Goal: Transaction & Acquisition: Purchase product/service

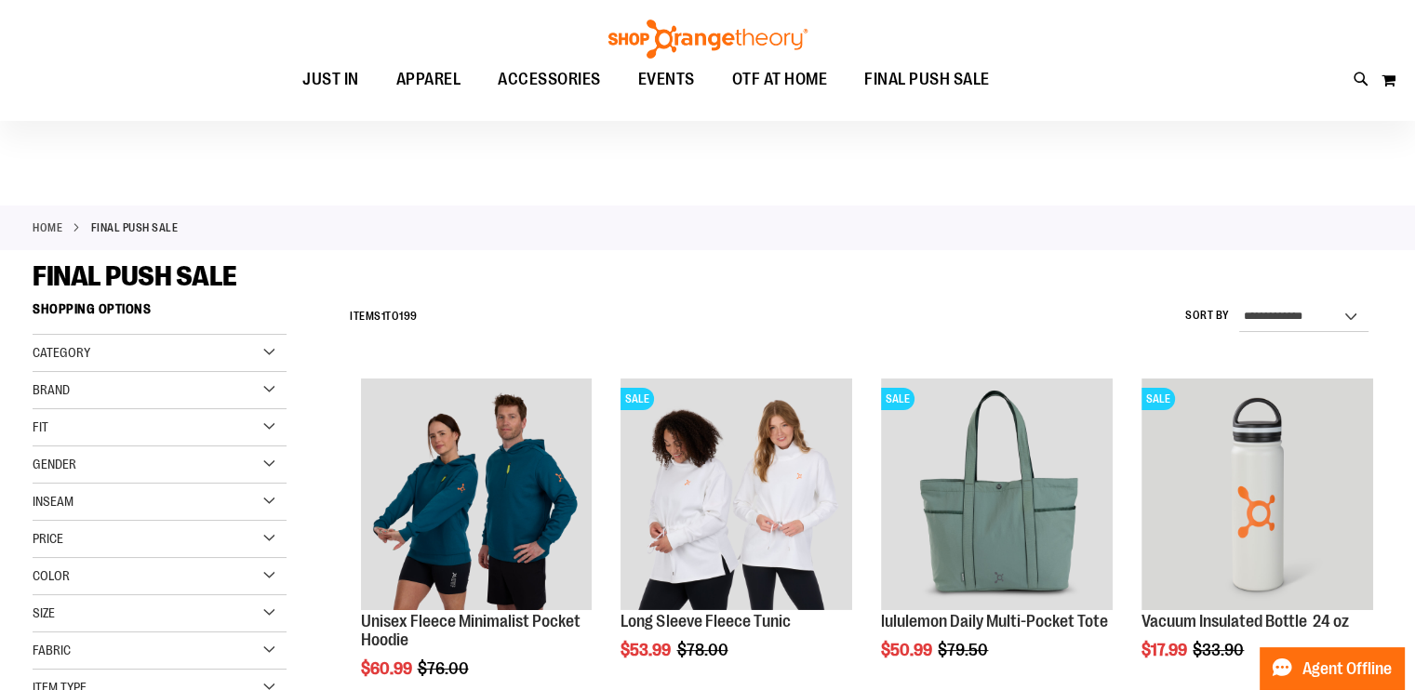
scroll to position [185, 0]
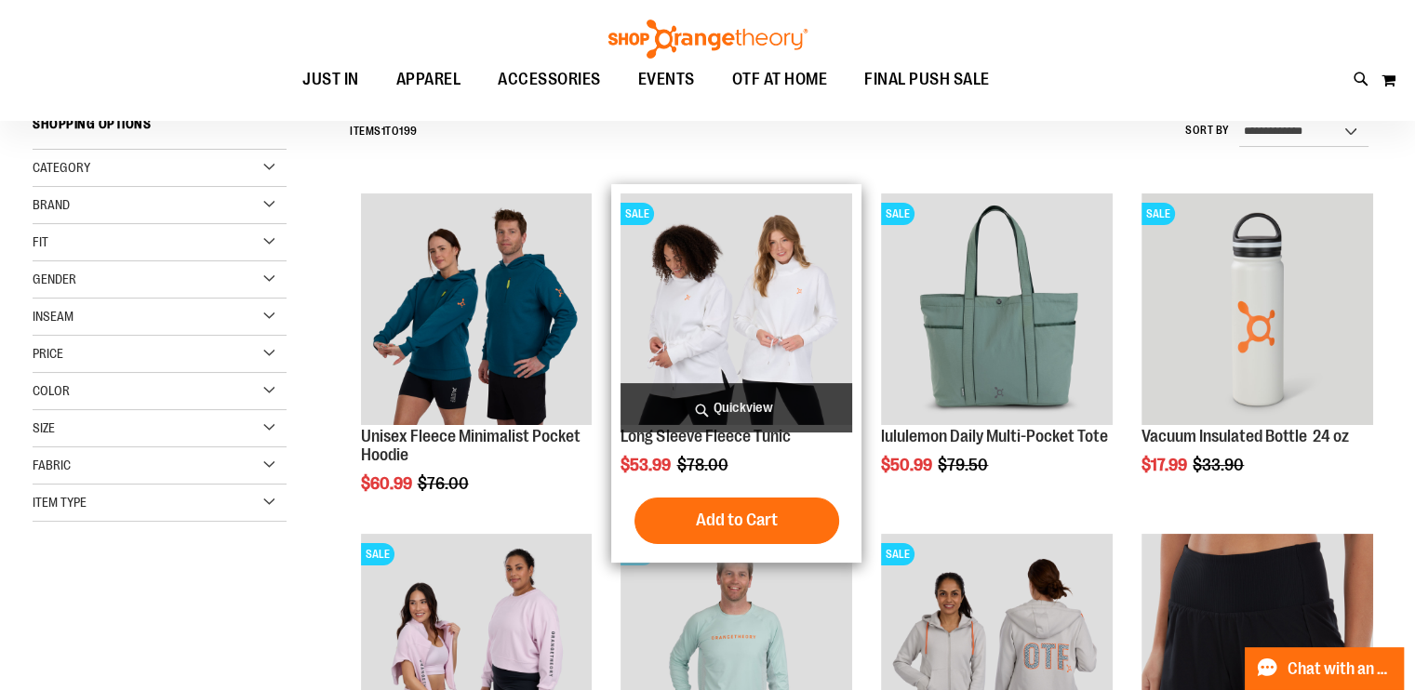
click at [722, 330] on img "product" at bounding box center [736, 309] width 232 height 232
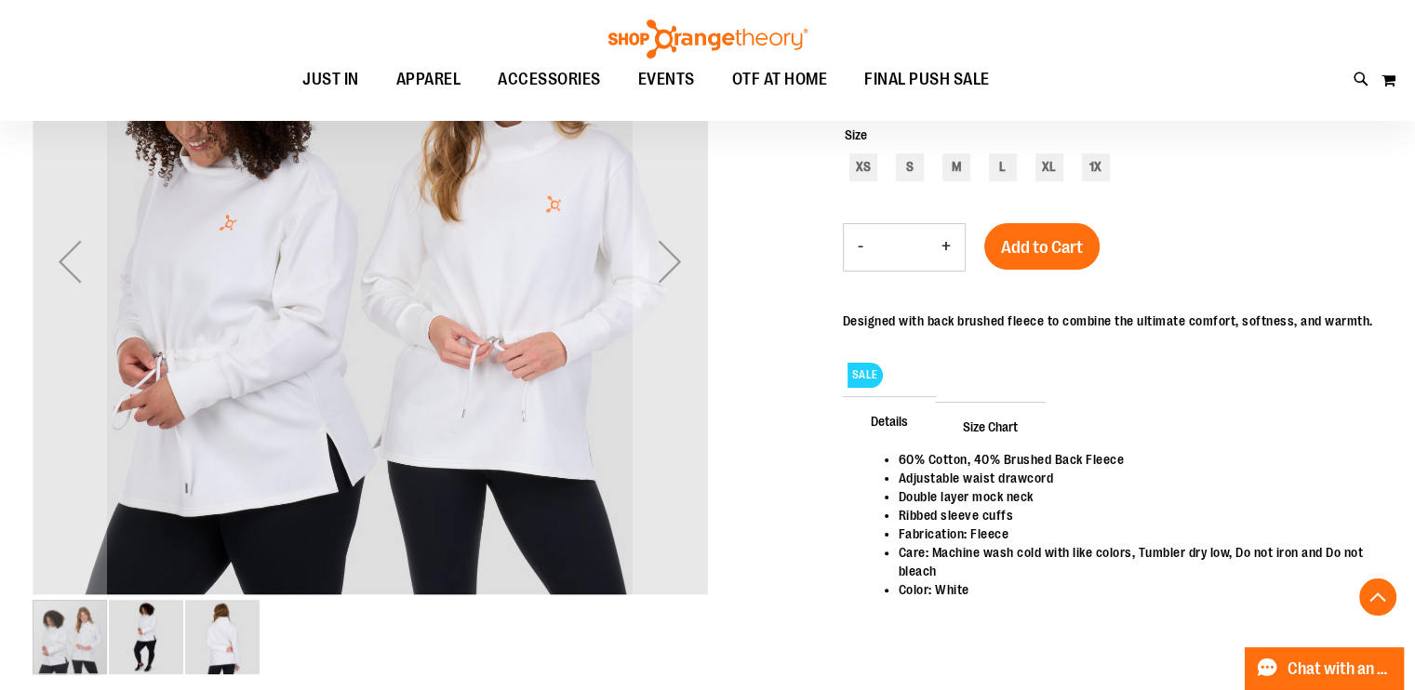
scroll to position [371, 0]
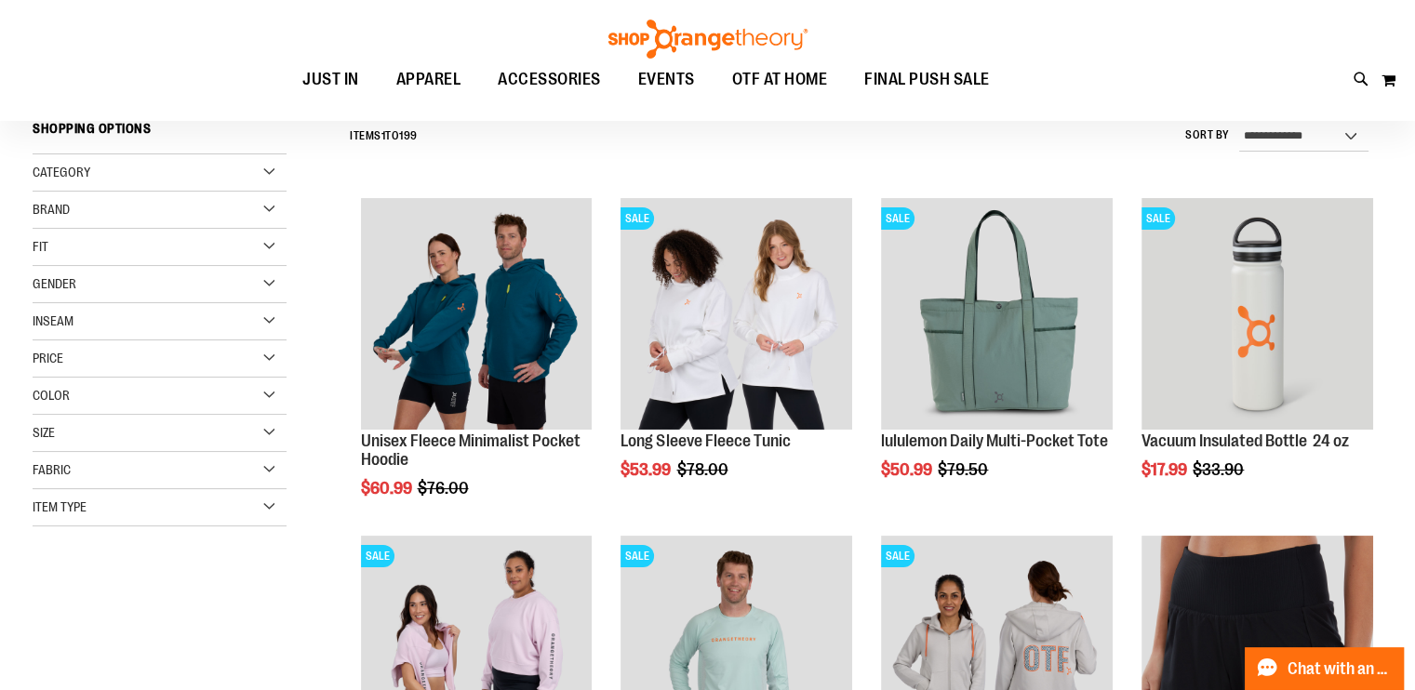
scroll to position [184, 0]
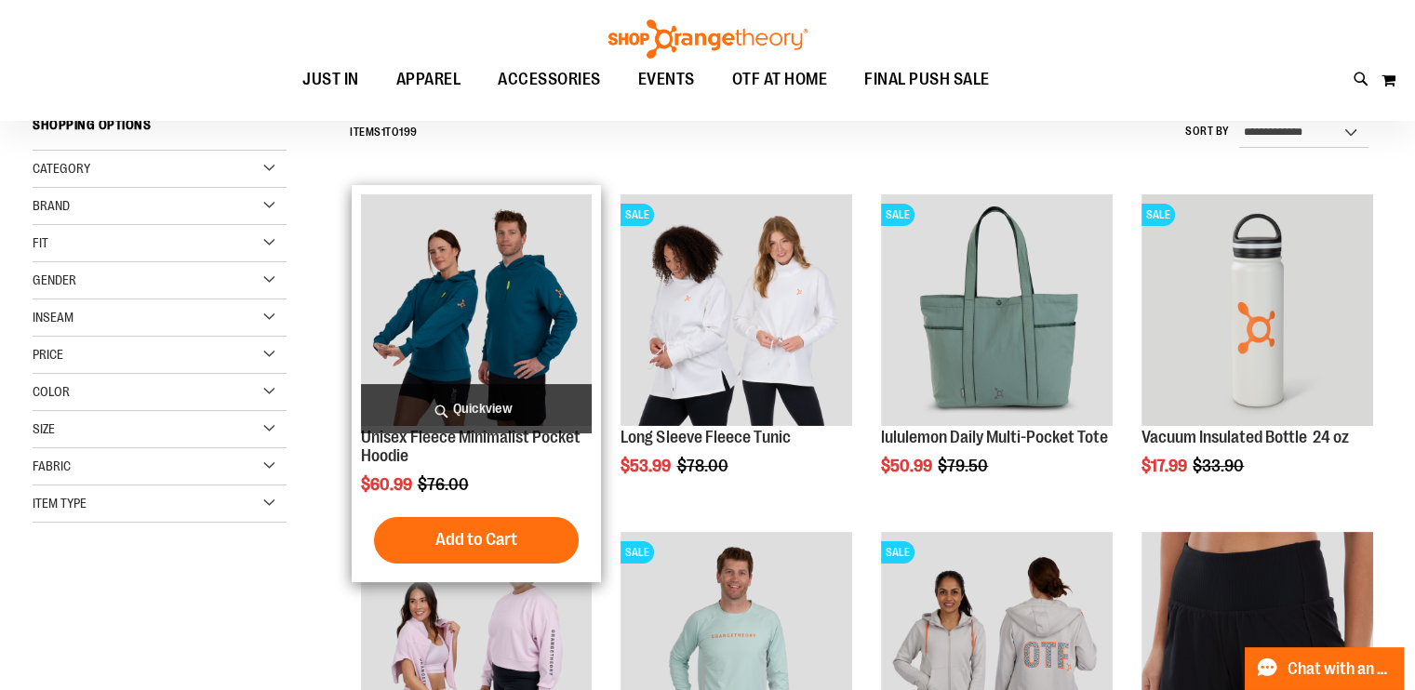
click at [495, 333] on img "product" at bounding box center [477, 310] width 232 height 232
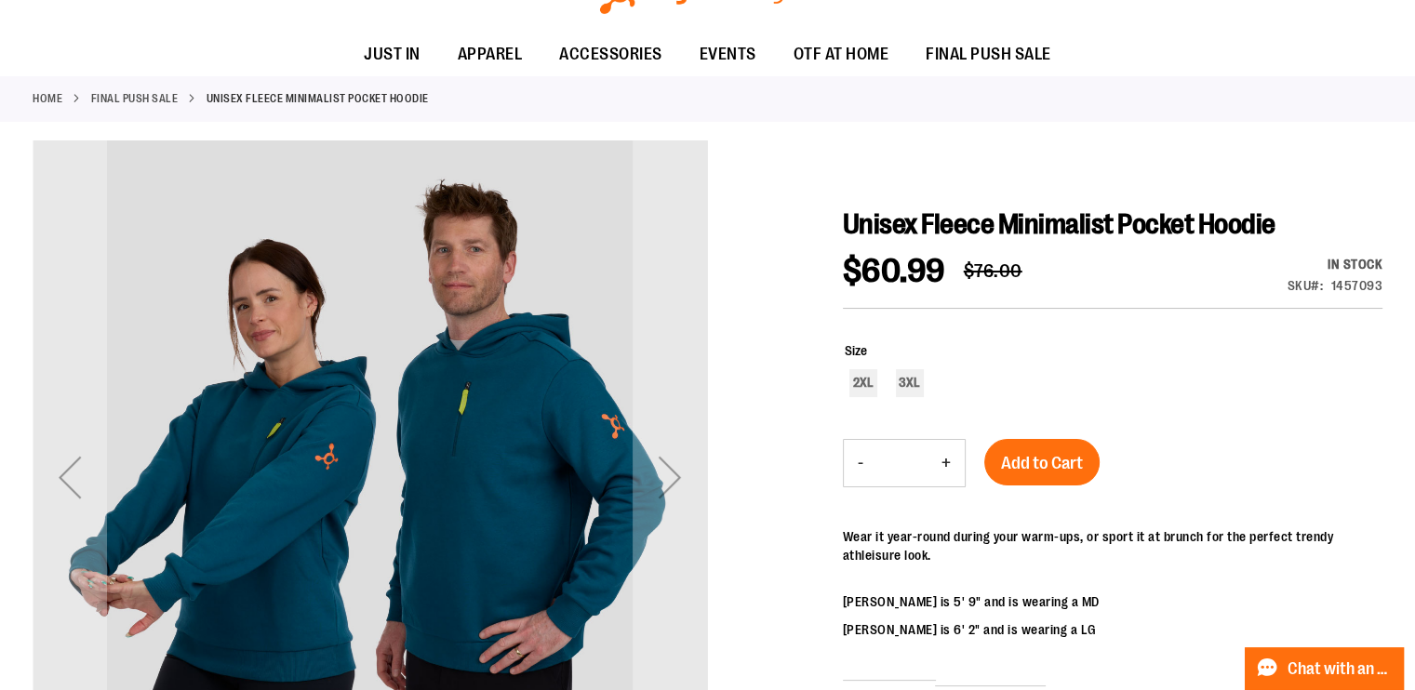
scroll to position [185, 0]
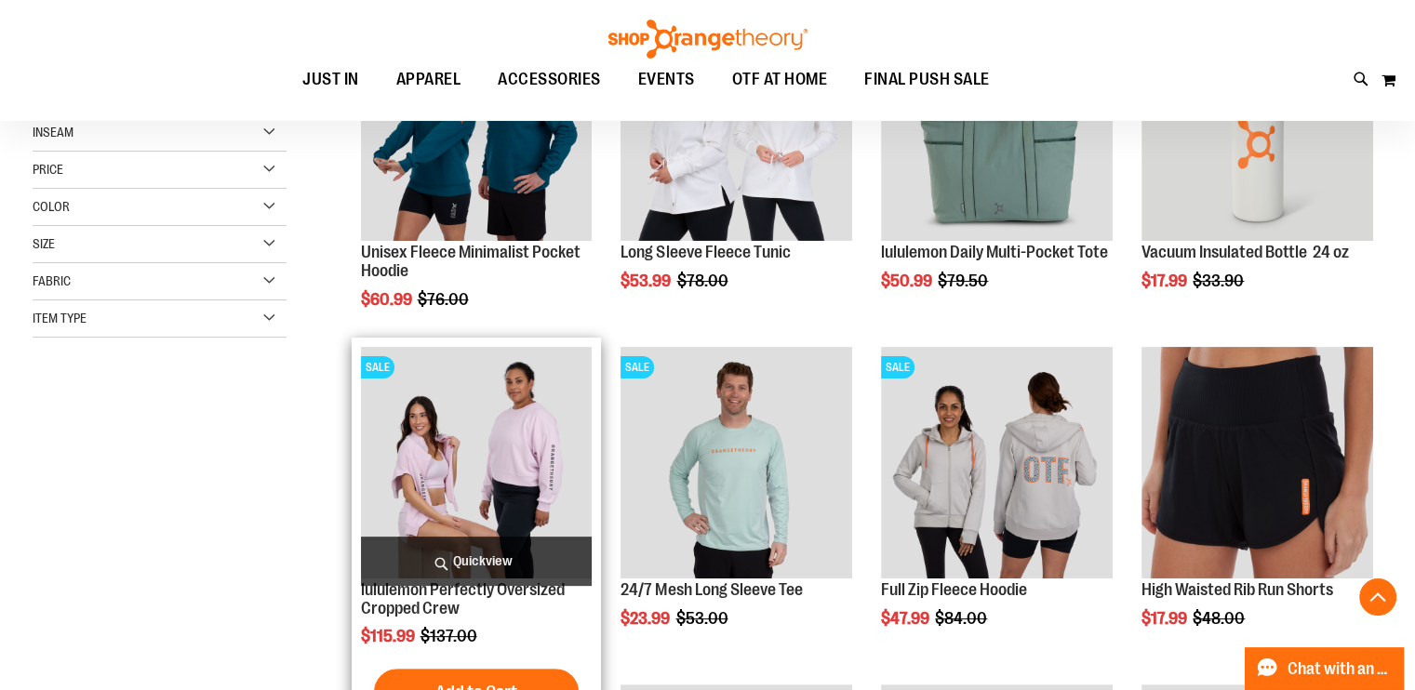
scroll to position [555, 0]
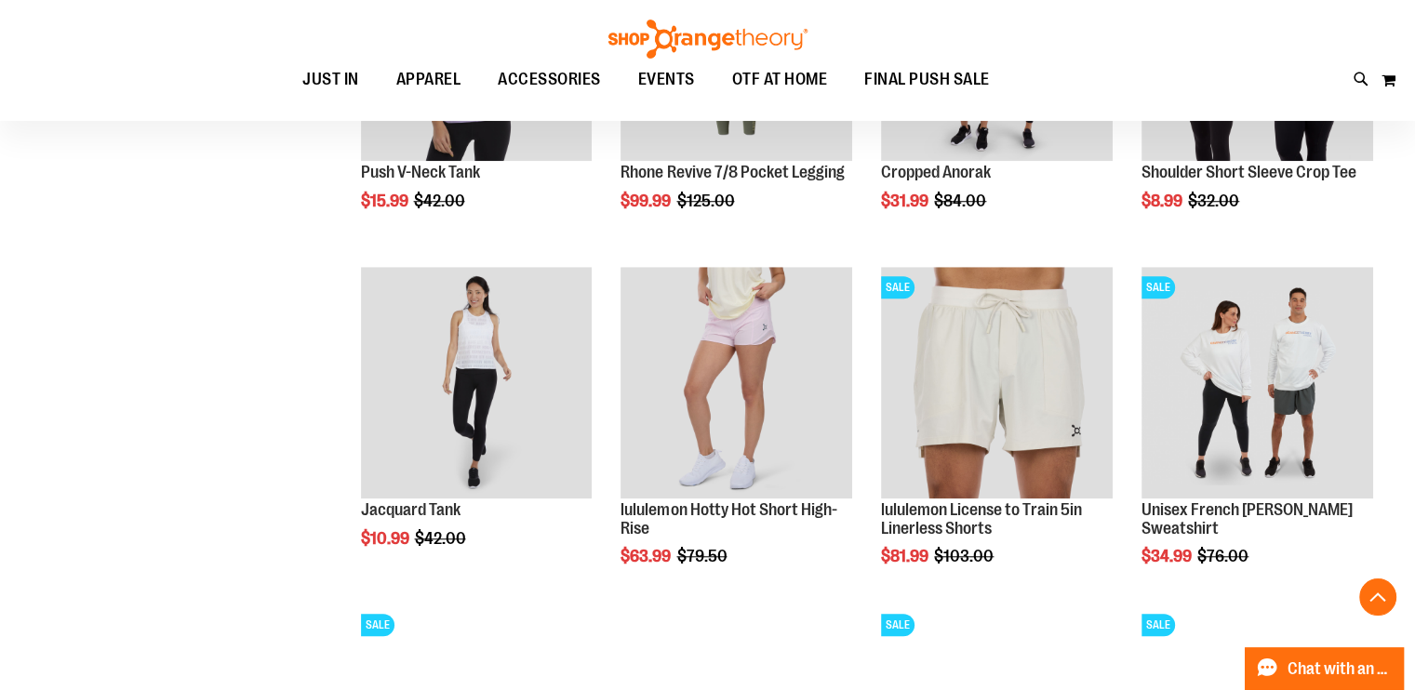
scroll to position [1486, 0]
